Goal: Use online tool/utility: Utilize a website feature to perform a specific function

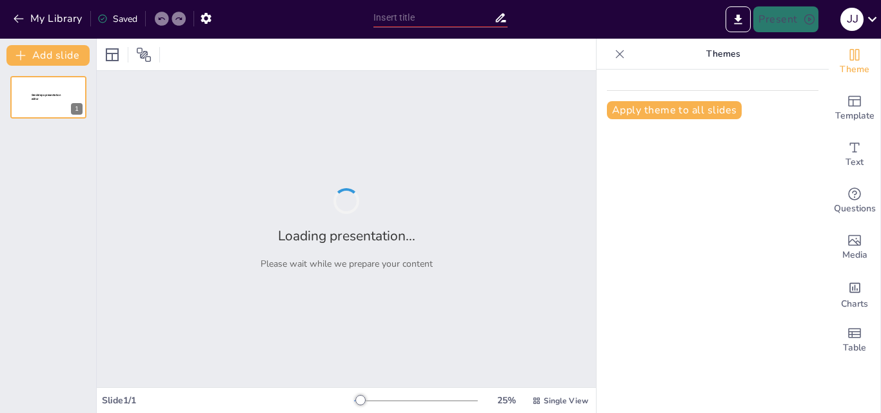
type input "REGLAMENTO A LA LEY DE SEMILLAS"
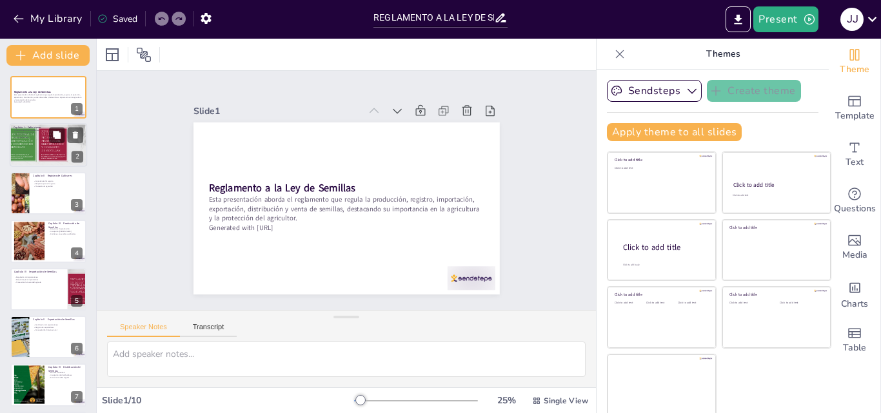
click at [37, 159] on div at bounding box center [48, 146] width 77 height 46
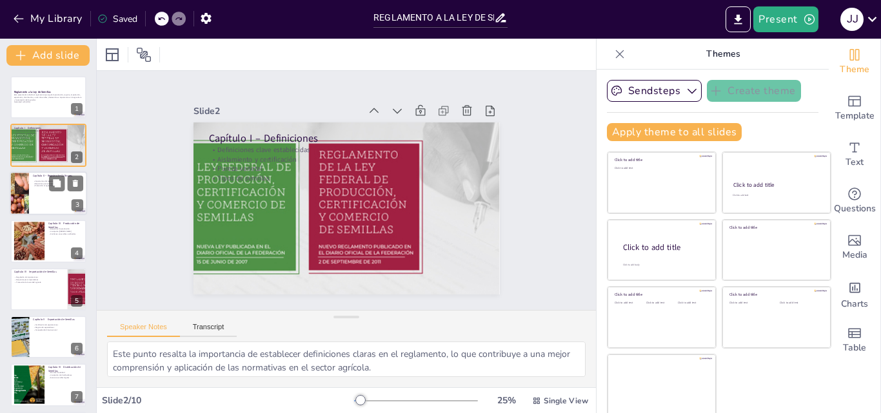
click at [37, 191] on div at bounding box center [48, 194] width 77 height 44
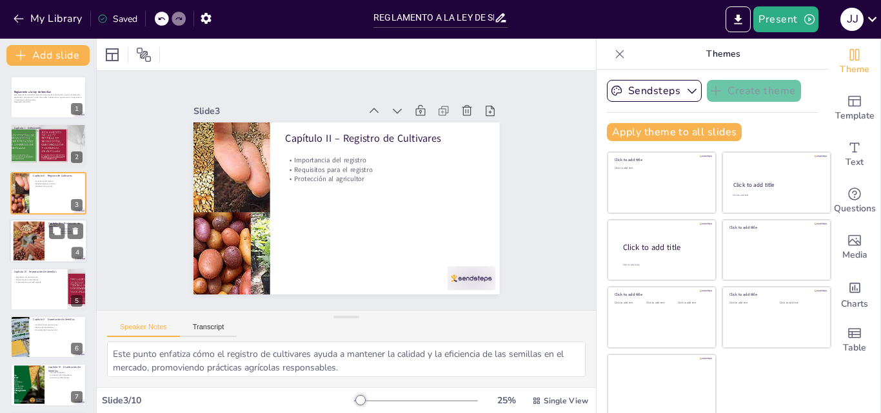
click at [31, 228] on div at bounding box center [28, 241] width 59 height 39
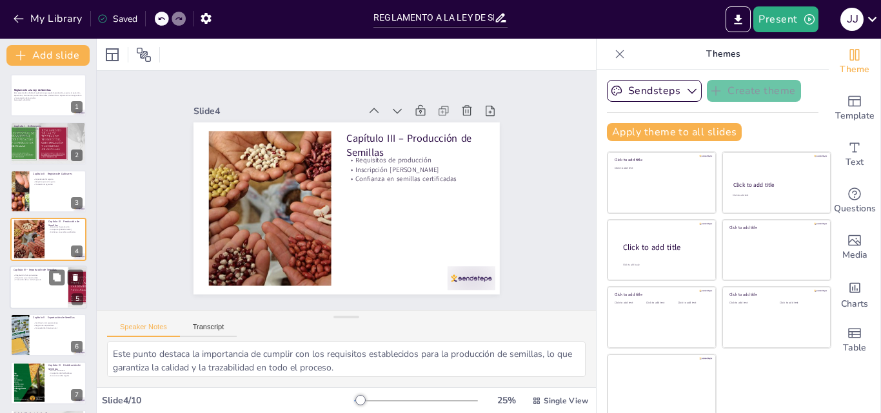
click at [33, 278] on p "Requisitos para importadores" at bounding box center [39, 278] width 50 height 3
type textarea "Este punto resalta la necesidad de regular las importaciones para proteger la a…"
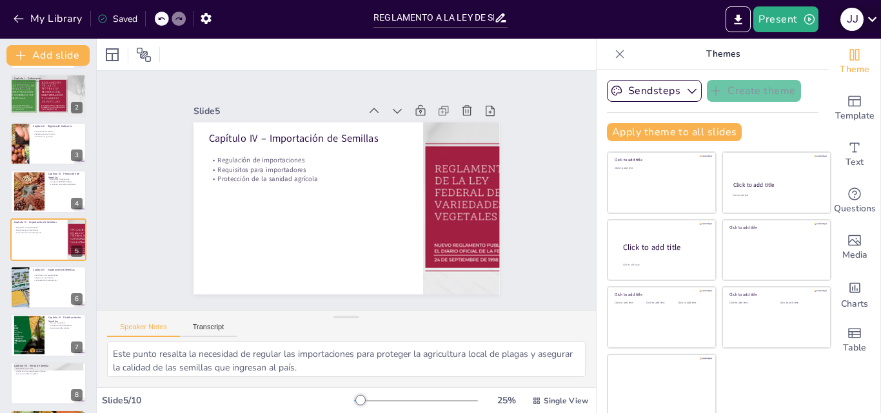
click at [871, 21] on icon at bounding box center [872, 18] width 17 height 17
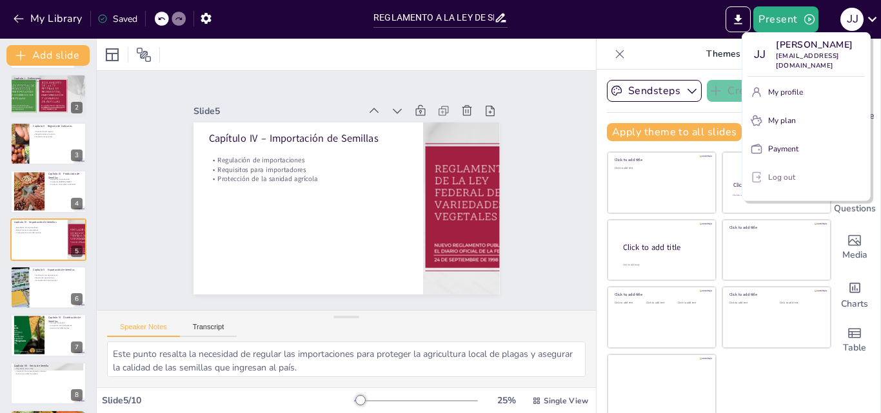
click at [775, 181] on p "Log out" at bounding box center [781, 178] width 27 height 12
